Goal: Task Accomplishment & Management: Manage account settings

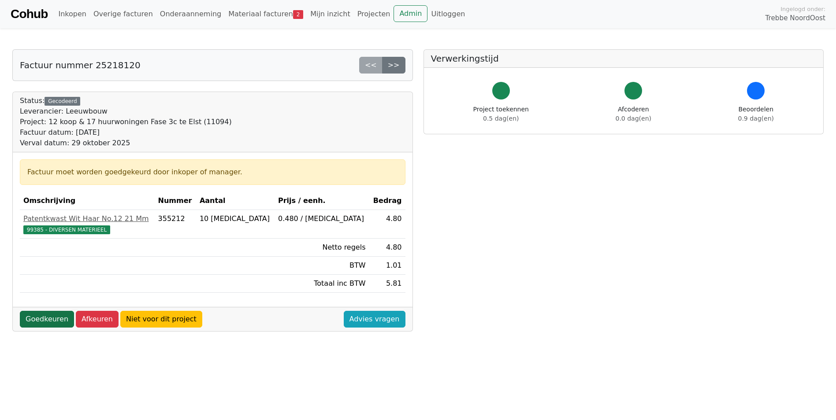
click at [48, 321] on link "Goedkeuren" at bounding box center [47, 319] width 54 height 17
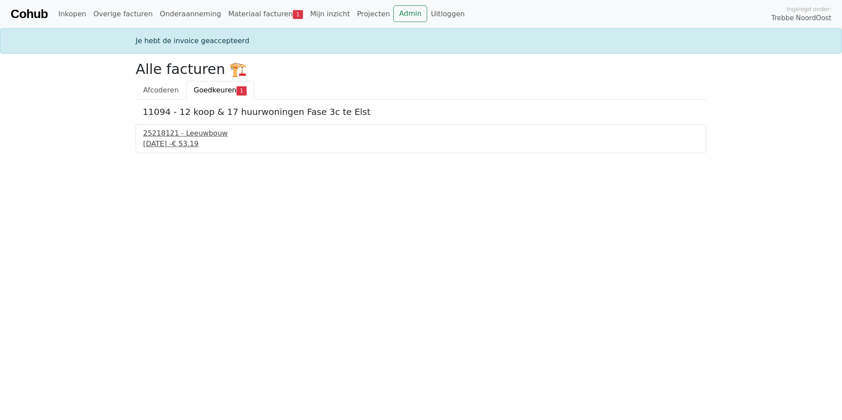
click at [176, 142] on div "29 september 2025 - € 53.19" at bounding box center [421, 144] width 556 height 11
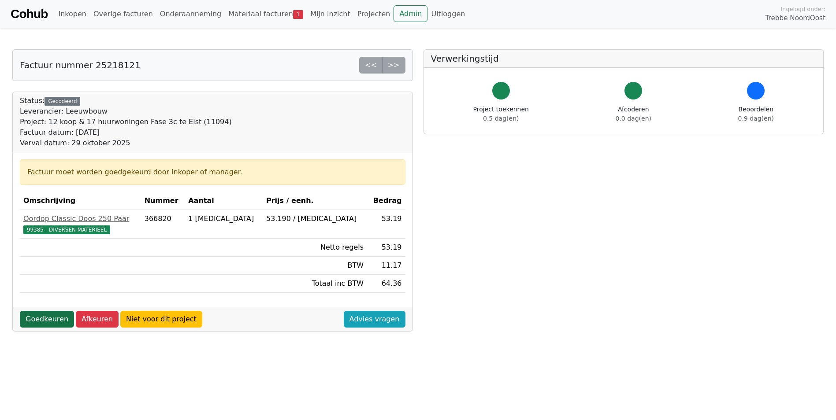
click at [38, 315] on link "Goedkeuren" at bounding box center [47, 319] width 54 height 17
